Goal: Information Seeking & Learning: Learn about a topic

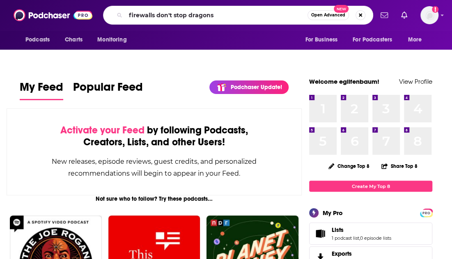
type input "firewalls don't stop dragons"
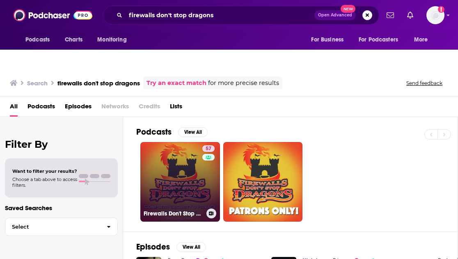
click at [162, 208] on div "Firewalls Don't Stop Dragons Podcast" at bounding box center [180, 213] width 73 height 10
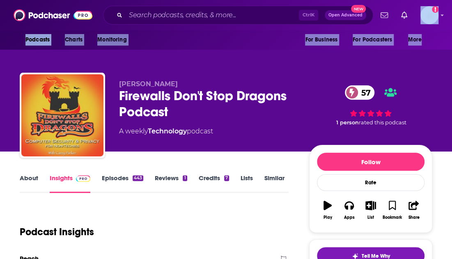
drag, startPoint x: 449, startPoint y: 26, endPoint x: 447, endPoint y: 44, distance: 17.7
click at [447, 44] on div "Podcasts Charts Monitoring Ctrl K Open Advanced New For Business For Podcasters…" at bounding box center [226, 25] width 452 height 50
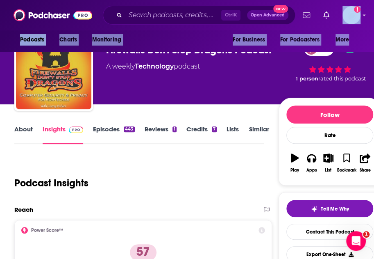
scroll to position [66, 0]
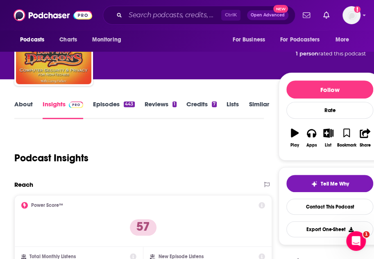
click at [194, 132] on div "Podcast Insights" at bounding box center [135, 153] width 243 height 42
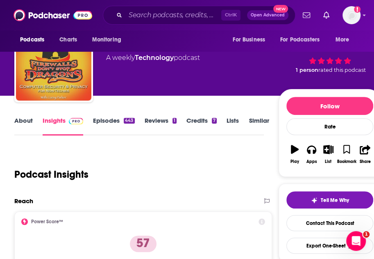
scroll to position [0, 0]
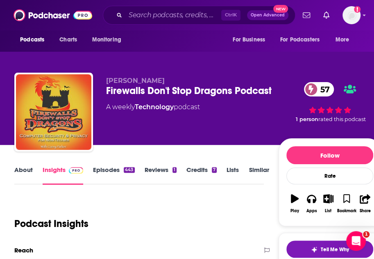
click at [191, 198] on div "Podcast Insights" at bounding box center [135, 219] width 243 height 42
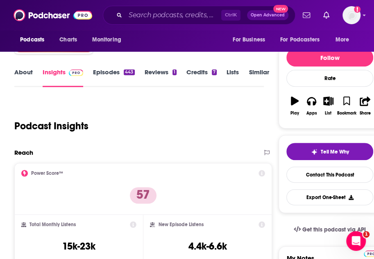
scroll to position [98, 0]
